Goal: Check status: Check status

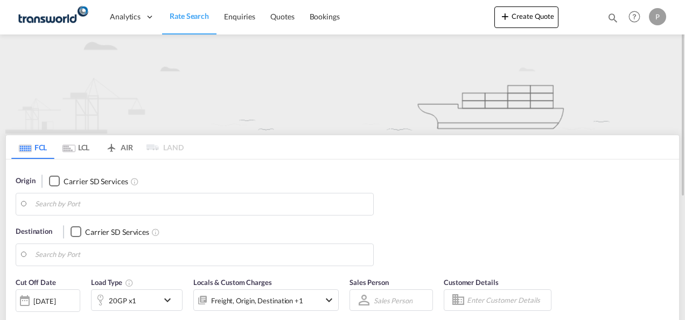
click at [612, 17] on md-icon "icon-magnify" at bounding box center [613, 18] width 12 height 12
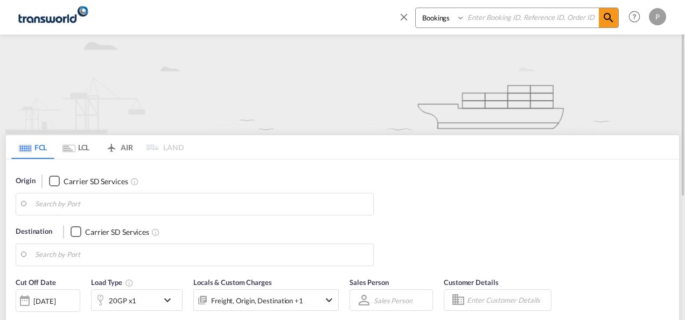
drag, startPoint x: 481, startPoint y: 18, endPoint x: 504, endPoint y: 18, distance: 23.7
click at [481, 18] on input at bounding box center [532, 17] width 134 height 19
paste input "TXB004646"
click at [610, 18] on md-icon "icon-magnify" at bounding box center [608, 17] width 13 height 13
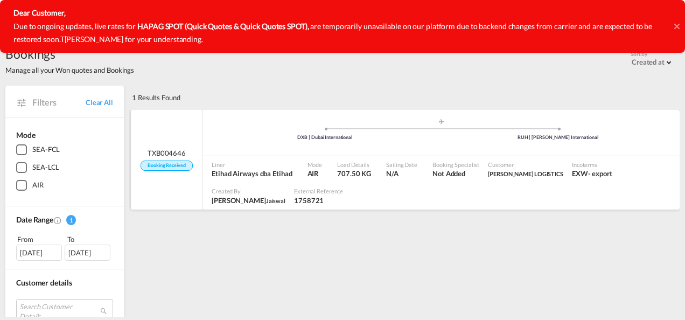
click at [241, 171] on span "Etihad Airways dba Etihad" at bounding box center [252, 173] width 81 height 10
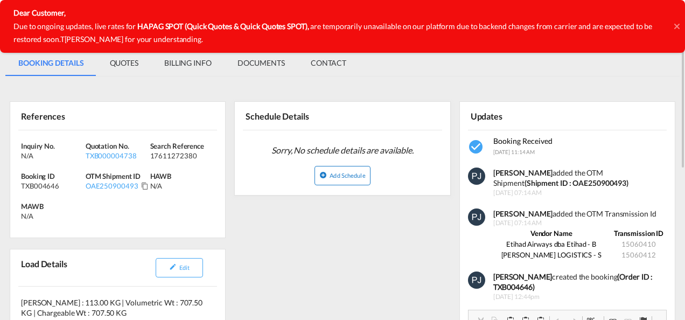
scroll to position [54, 0]
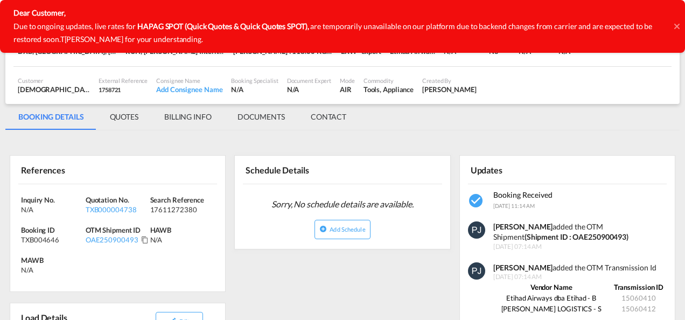
click at [674, 26] on icon at bounding box center [676, 26] width 5 height 9
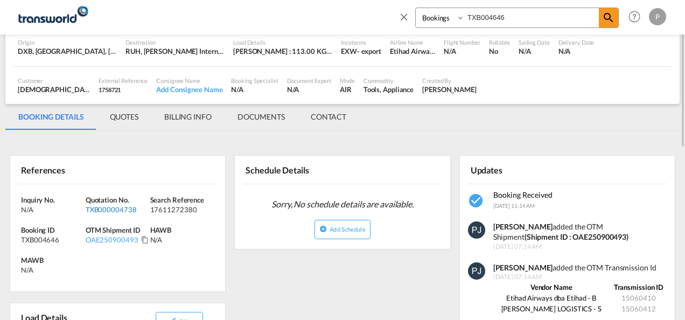
click at [112, 207] on div "TXB000004738" at bounding box center [117, 210] width 62 height 10
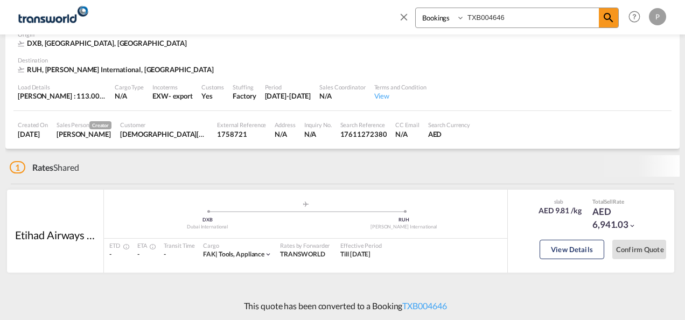
scroll to position [54, 0]
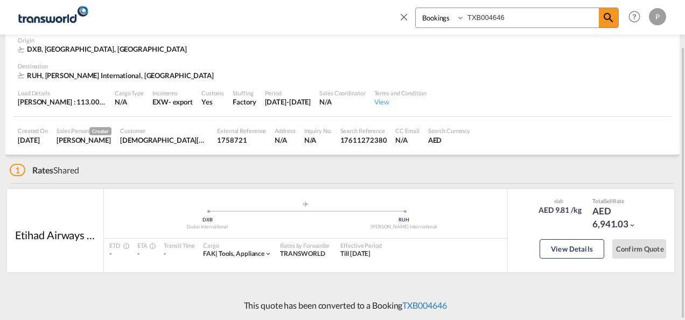
click at [425, 306] on link "TXB004646" at bounding box center [424, 305] width 44 height 10
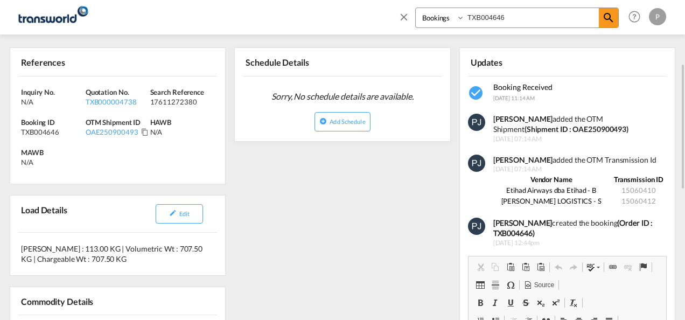
scroll to position [108, 0]
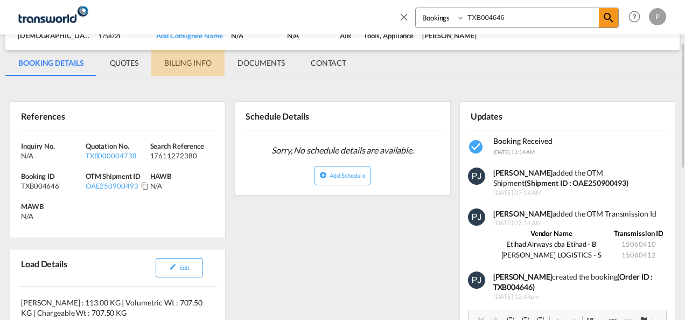
click at [183, 66] on md-tab-item "BILLING INFO" at bounding box center [187, 63] width 73 height 26
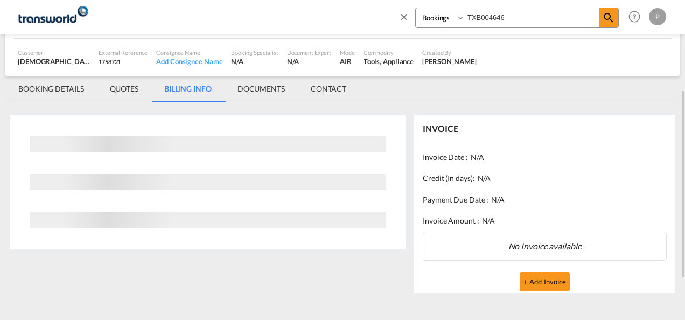
scroll to position [100, 0]
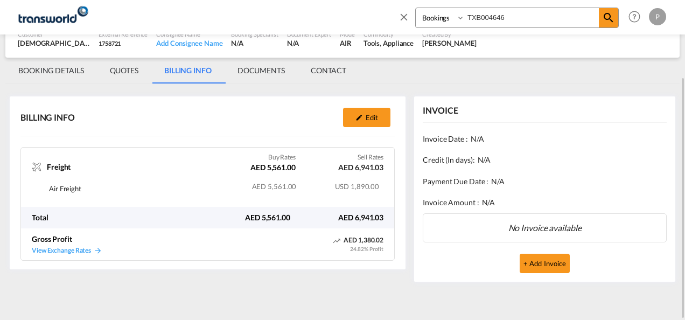
click at [492, 16] on input "TXB004646" at bounding box center [532, 17] width 134 height 19
paste input "5"
type input "TXB004645"
click at [608, 19] on md-icon "icon-magnify" at bounding box center [608, 17] width 13 height 13
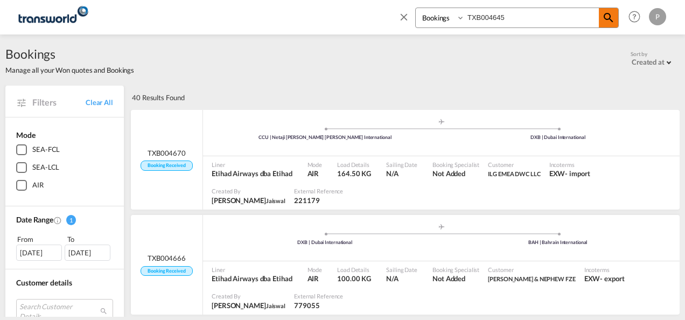
click at [613, 14] on md-icon "icon-magnify" at bounding box center [608, 17] width 13 height 13
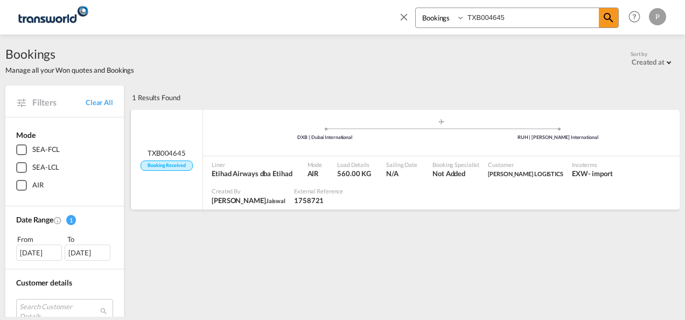
click at [179, 152] on span "TXB004645" at bounding box center [166, 153] width 38 height 10
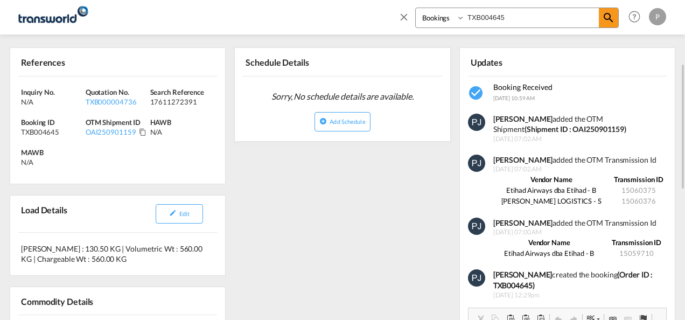
scroll to position [54, 0]
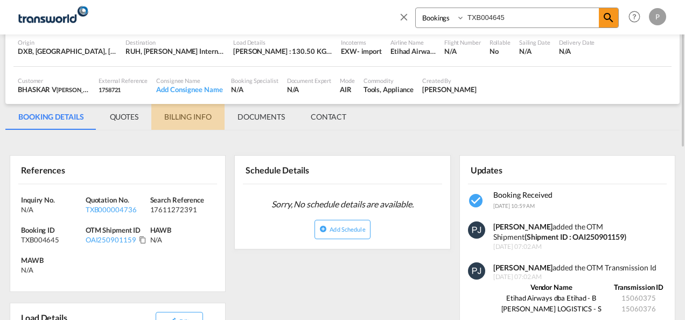
click at [189, 117] on md-tab-item "BILLING INFO" at bounding box center [187, 117] width 73 height 26
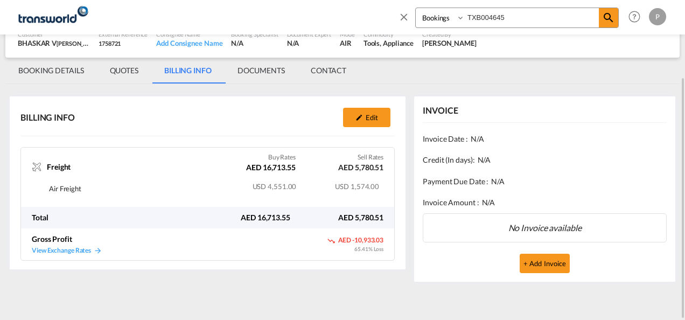
scroll to position [46, 0]
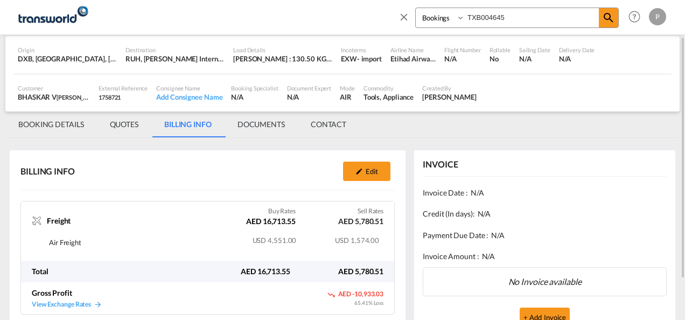
click at [57, 124] on md-tab-item "BOOKING DETAILS" at bounding box center [51, 124] width 92 height 26
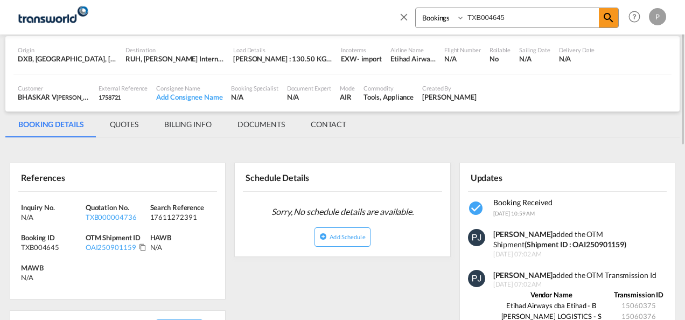
scroll to position [0, 0]
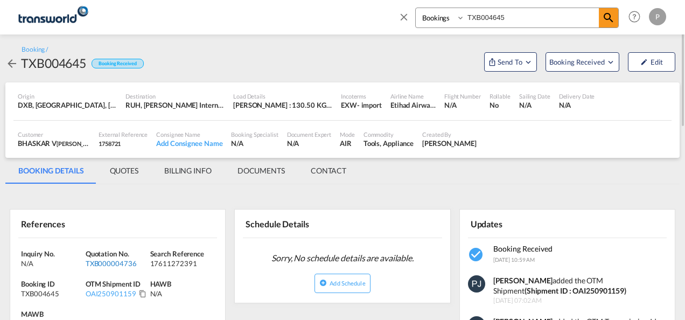
click at [116, 261] on div "TXB000004736" at bounding box center [117, 263] width 62 height 10
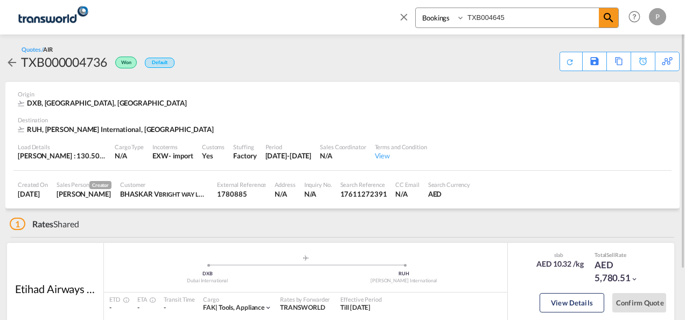
scroll to position [54, 0]
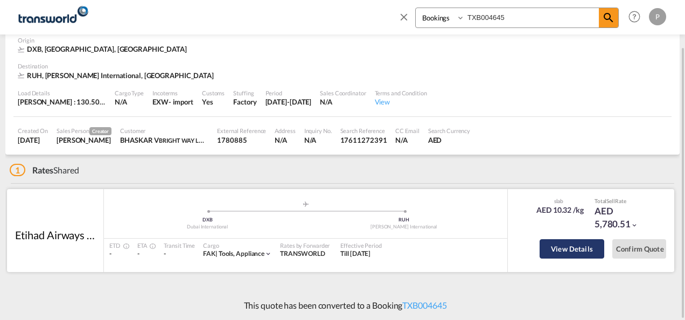
click at [575, 251] on button "View Details" at bounding box center [571, 248] width 65 height 19
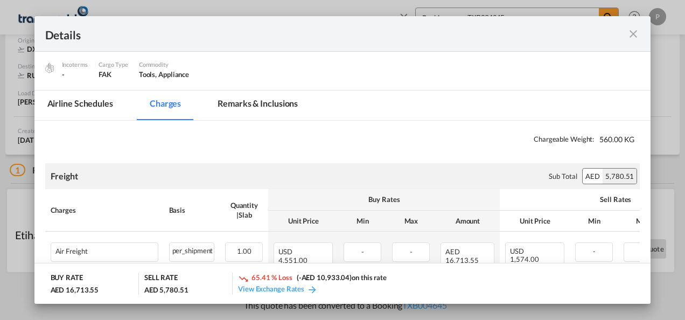
scroll to position [144, 0]
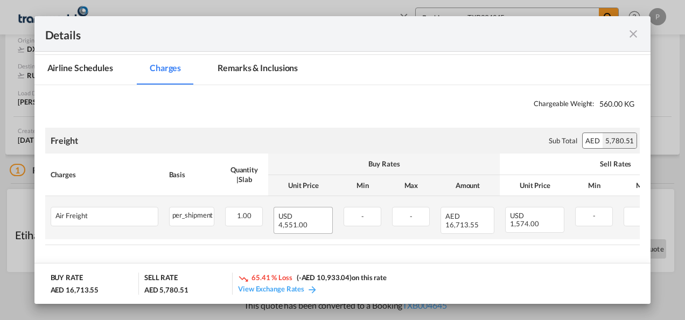
click at [293, 216] on span "USD" at bounding box center [290, 216] width 25 height 9
click at [307, 217] on div "USD 4,551.00" at bounding box center [302, 220] width 59 height 27
click at [309, 219] on div "USD 4,551.00" at bounding box center [302, 220] width 59 height 27
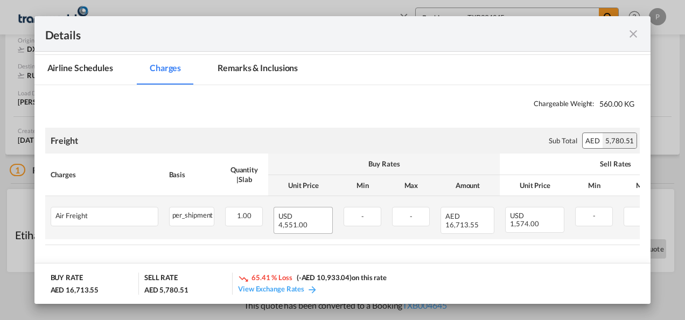
click at [307, 215] on div "USD 4,551.00" at bounding box center [302, 220] width 59 height 27
click at [296, 226] on span "4,551.00" at bounding box center [292, 224] width 29 height 9
click at [301, 222] on span "4,551.00" at bounding box center [292, 224] width 29 height 9
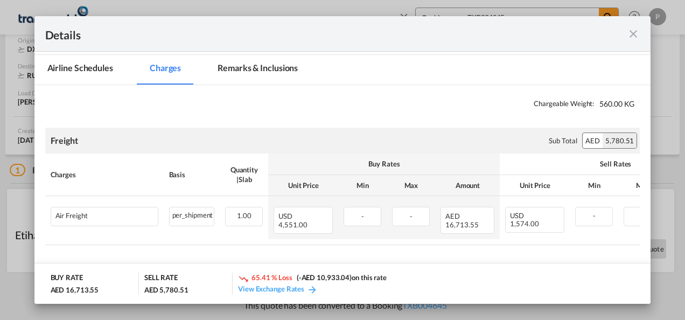
click at [634, 32] on md-icon "icon-close fg-AAA8AD m-0 cursor" at bounding box center [633, 33] width 13 height 13
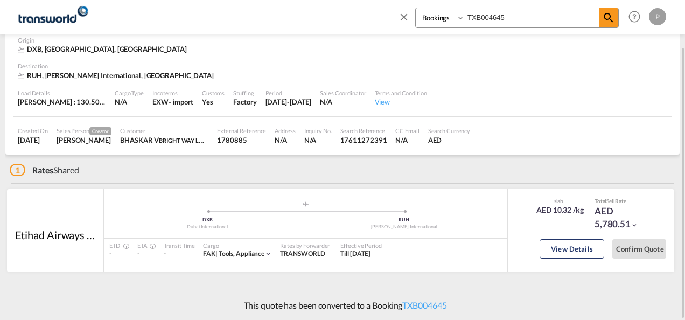
scroll to position [0, 0]
